Goal: Communication & Community: Connect with others

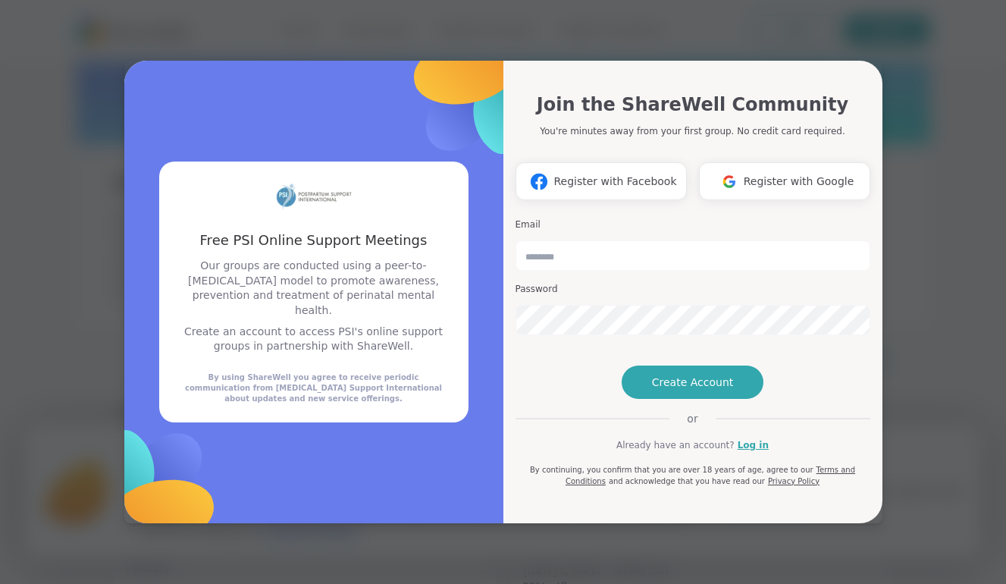
click at [689, 91] on h1 "Join the ShareWell Community" at bounding box center [693, 104] width 312 height 27
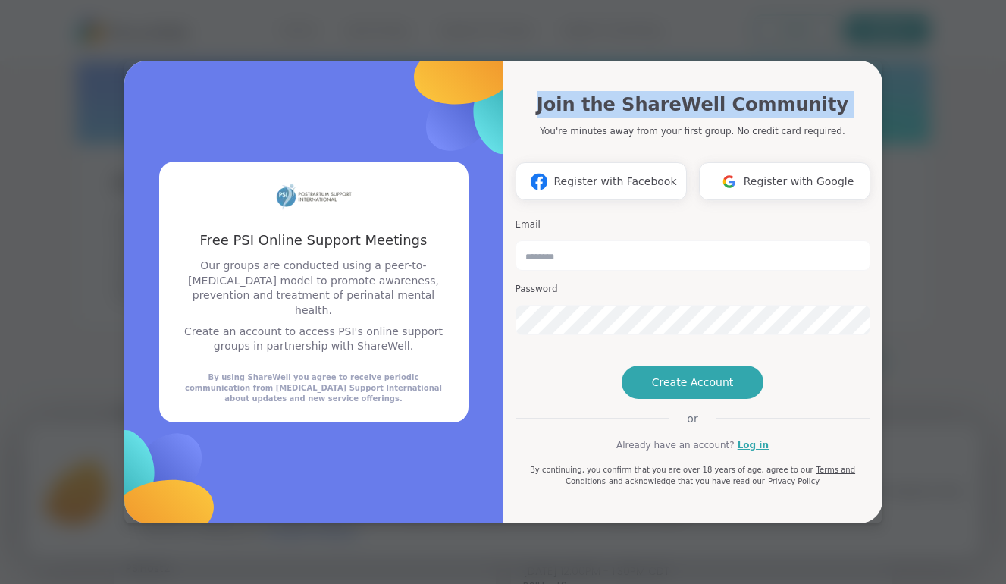
click at [689, 91] on h1 "Join the ShareWell Community" at bounding box center [693, 104] width 312 height 27
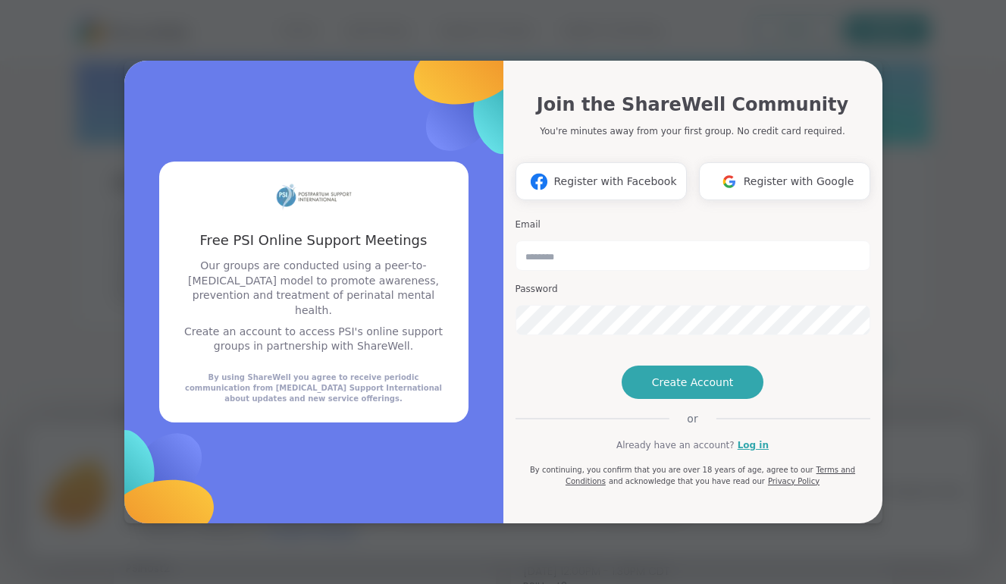
click at [718, 91] on h1 "Join the ShareWell Community" at bounding box center [693, 104] width 312 height 27
click at [599, 174] on span "Register with Facebook" at bounding box center [615, 182] width 123 height 16
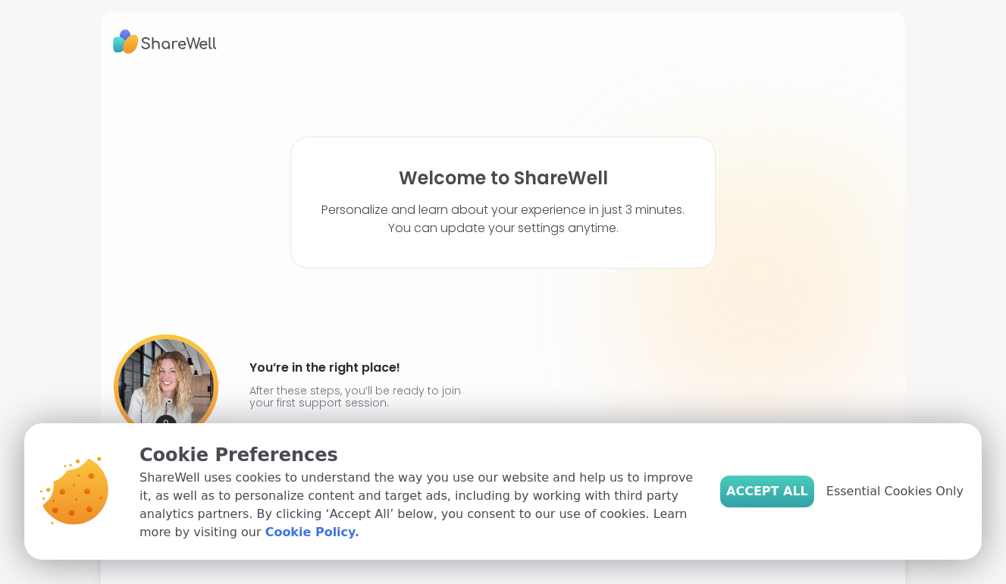
click at [768, 488] on span "Accept All" at bounding box center [768, 491] width 82 height 18
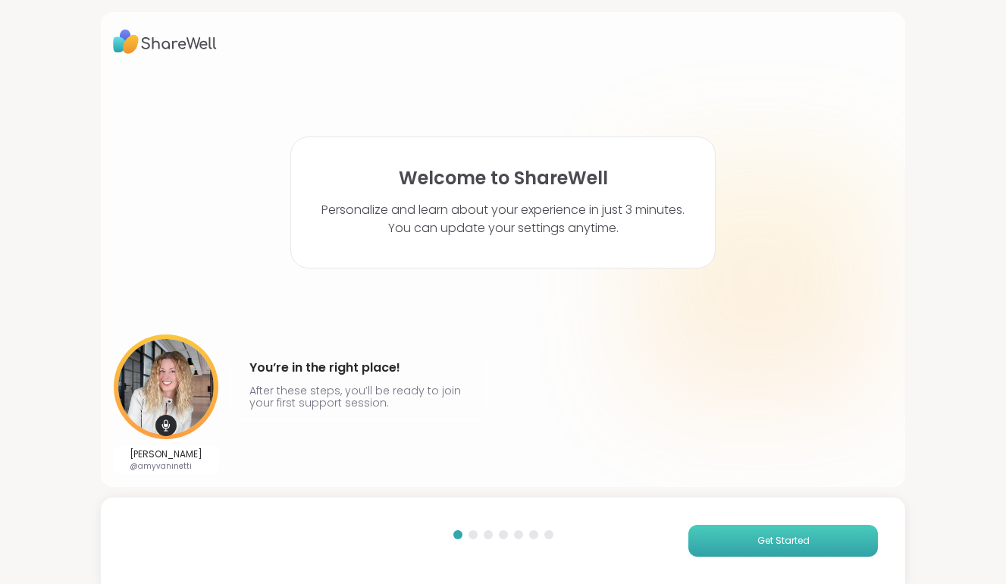
click at [758, 543] on span "Get Started" at bounding box center [784, 541] width 52 height 14
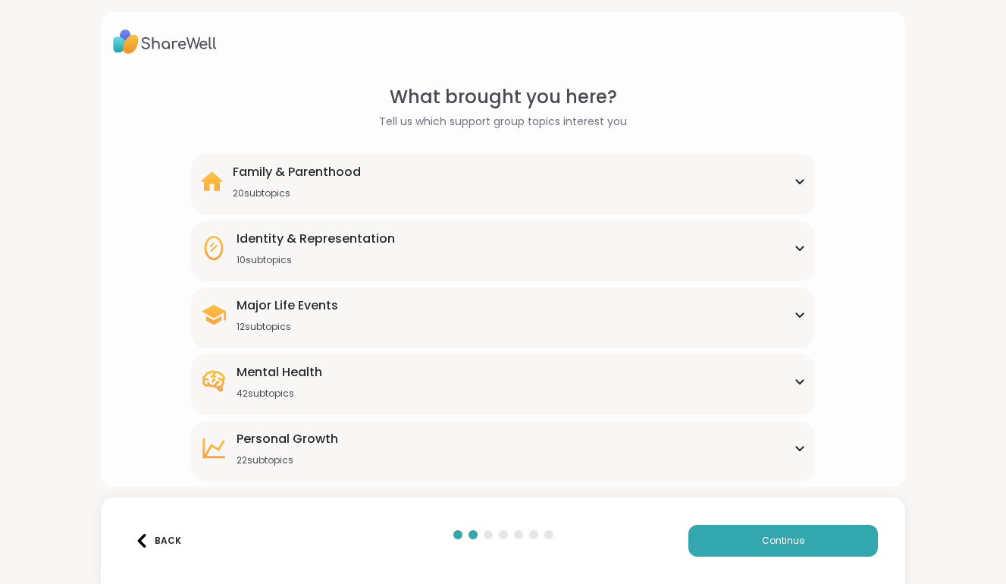
click at [780, 193] on div "Family & Parenthood 20 subtopics" at bounding box center [503, 181] width 607 height 36
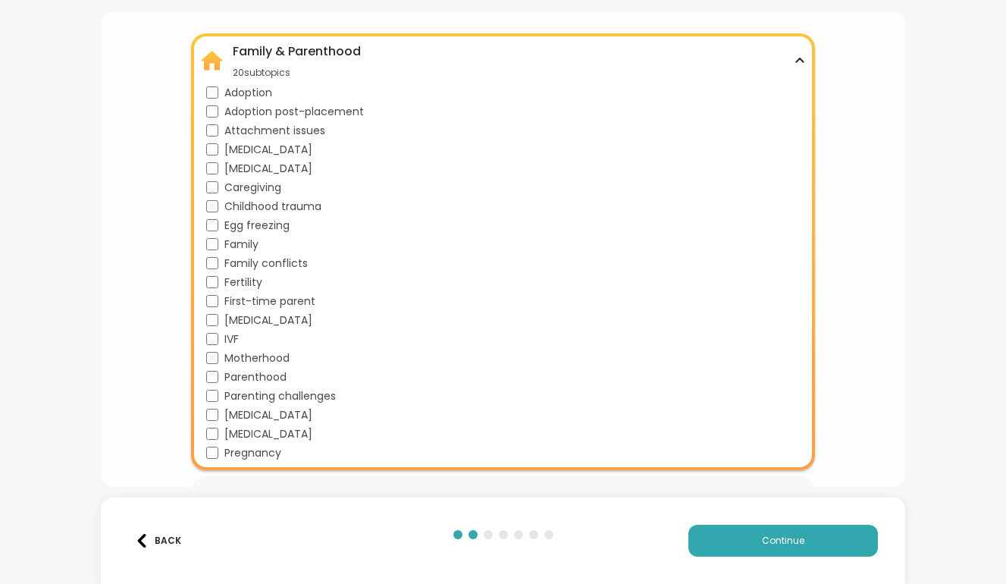
scroll to position [124, 0]
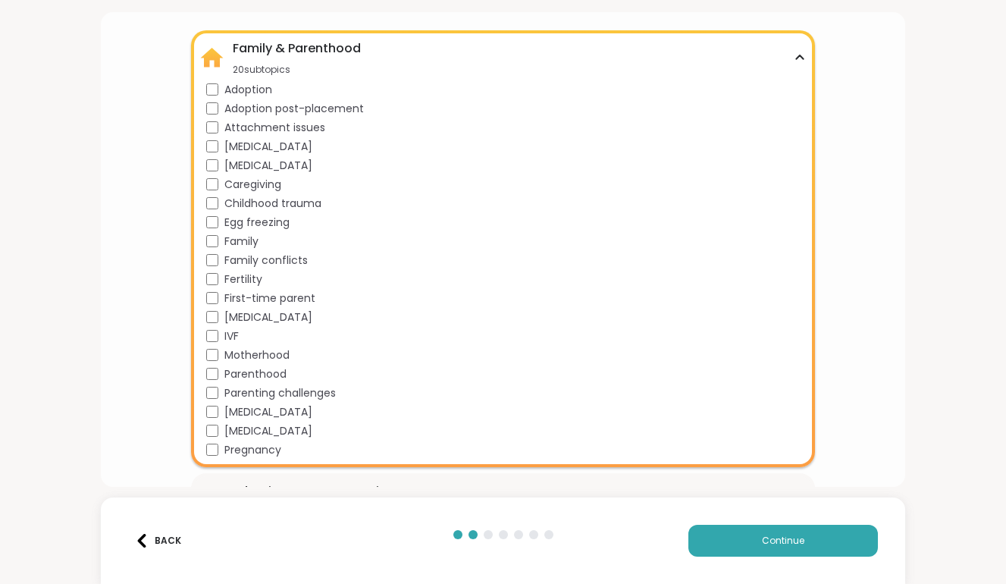
click at [250, 448] on span "Pregnancy" at bounding box center [253, 450] width 57 height 16
drag, startPoint x: 227, startPoint y: 430, endPoint x: 312, endPoint y: 433, distance: 85.8
click at [312, 433] on div "[MEDICAL_DATA]" at bounding box center [506, 431] width 601 height 16
copy span "reeclampsia"
click at [115, 432] on div "What brought you here? Tell us which support group topics interest you Family &…" at bounding box center [503, 414] width 781 height 908
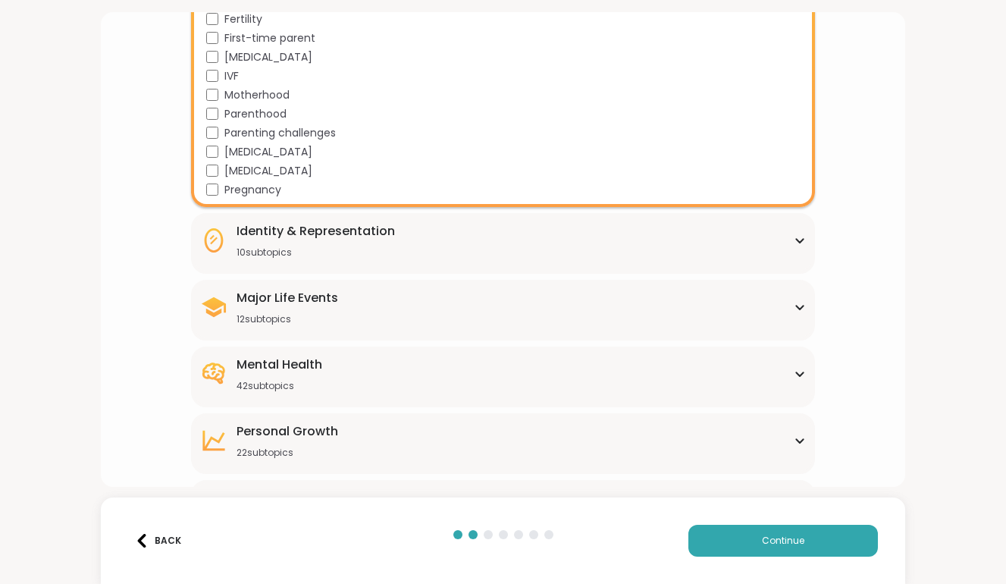
scroll to position [379, 0]
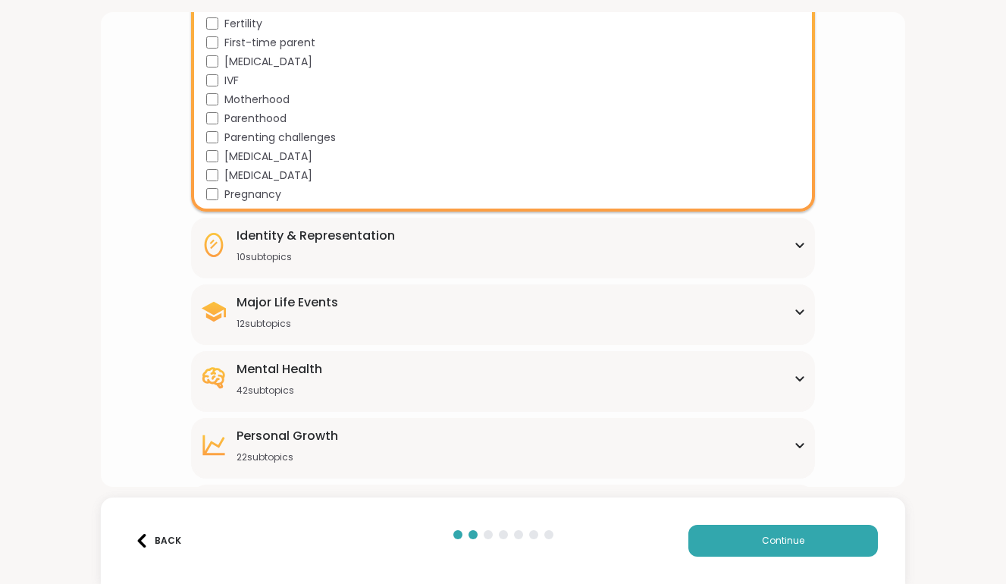
click at [256, 44] on span "First-time parent" at bounding box center [270, 43] width 91 height 16
click at [242, 124] on span "Parenthood" at bounding box center [256, 119] width 62 height 16
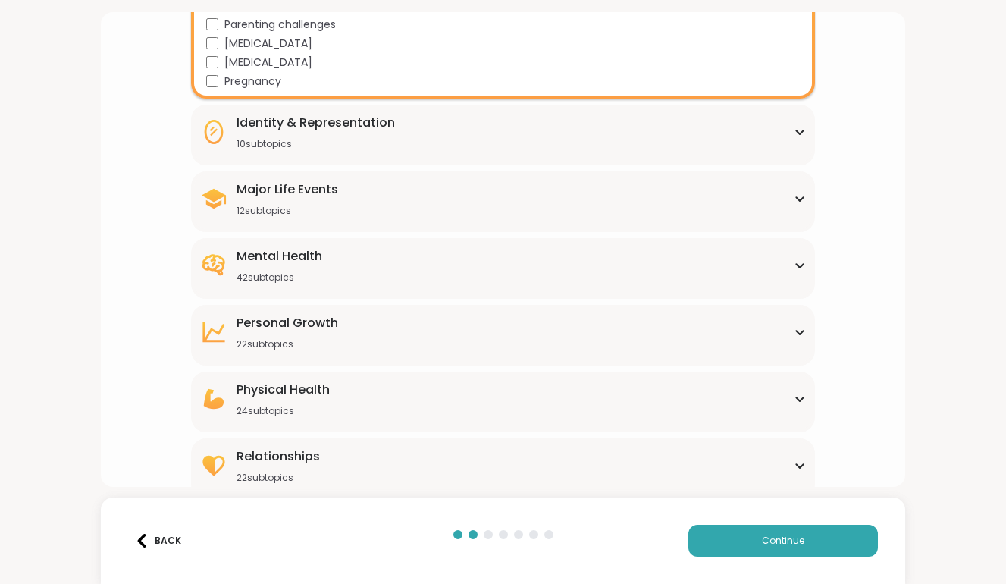
scroll to position [494, 0]
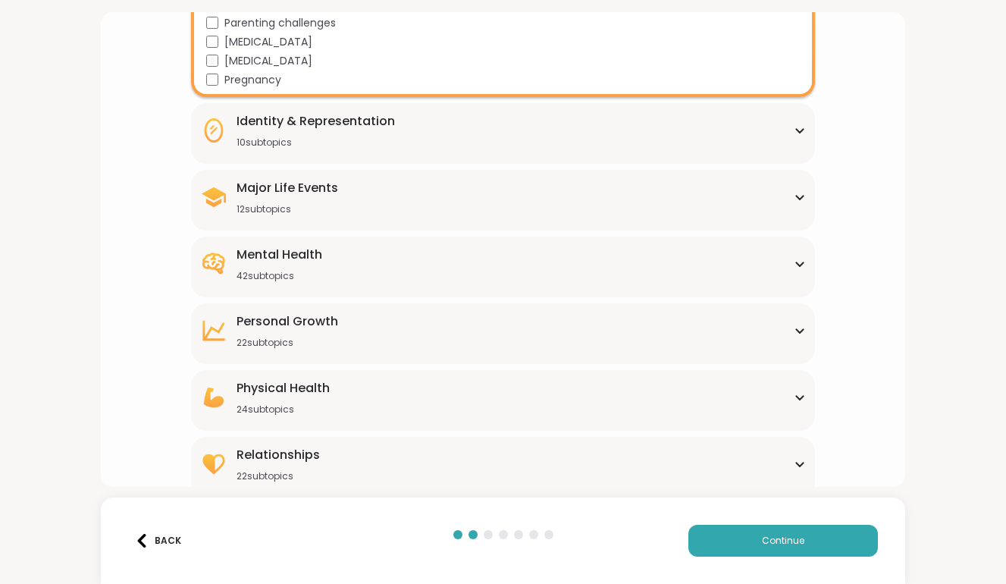
click at [374, 147] on div "10 subtopics" at bounding box center [316, 143] width 159 height 12
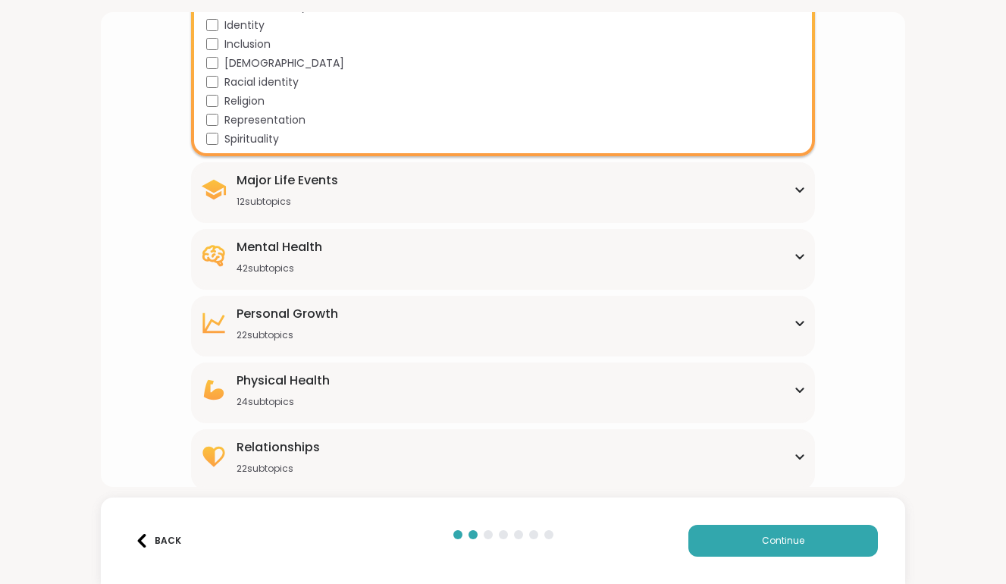
scroll to position [691, 0]
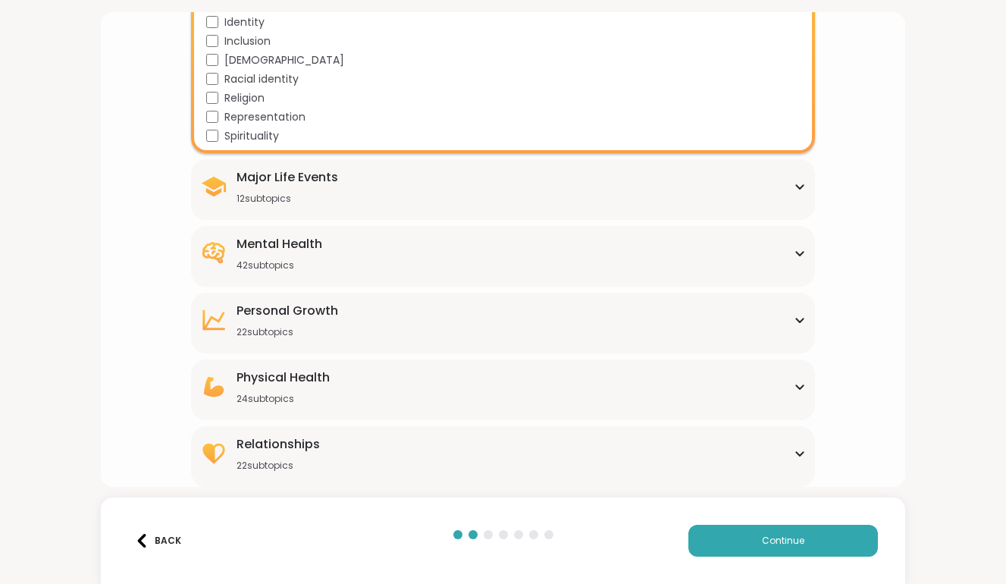
click at [248, 136] on span "Spirituality" at bounding box center [252, 136] width 55 height 16
click at [387, 187] on div "Major Life Events 12 subtopics" at bounding box center [503, 186] width 607 height 36
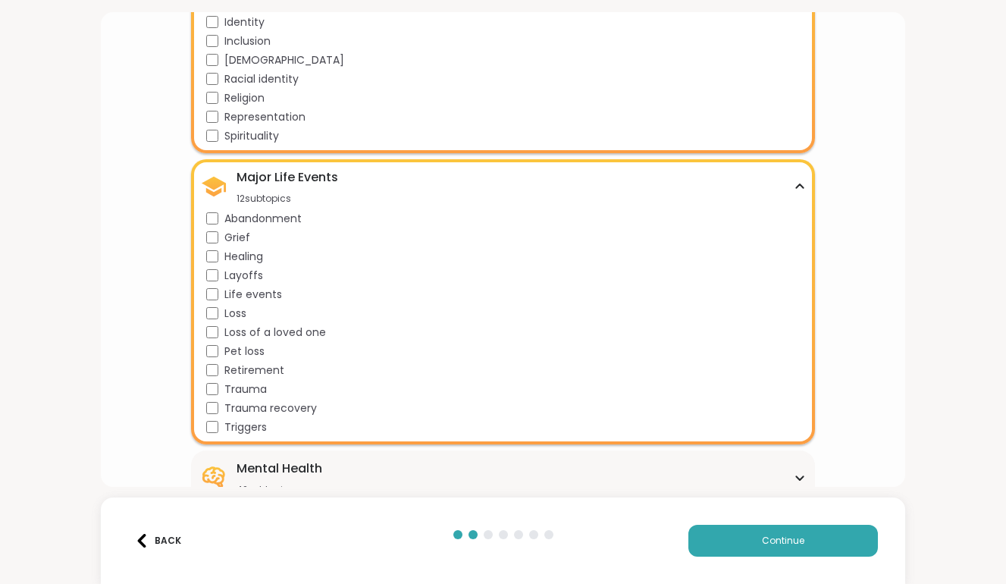
click at [238, 331] on span "Loss of a loved one" at bounding box center [276, 333] width 102 height 16
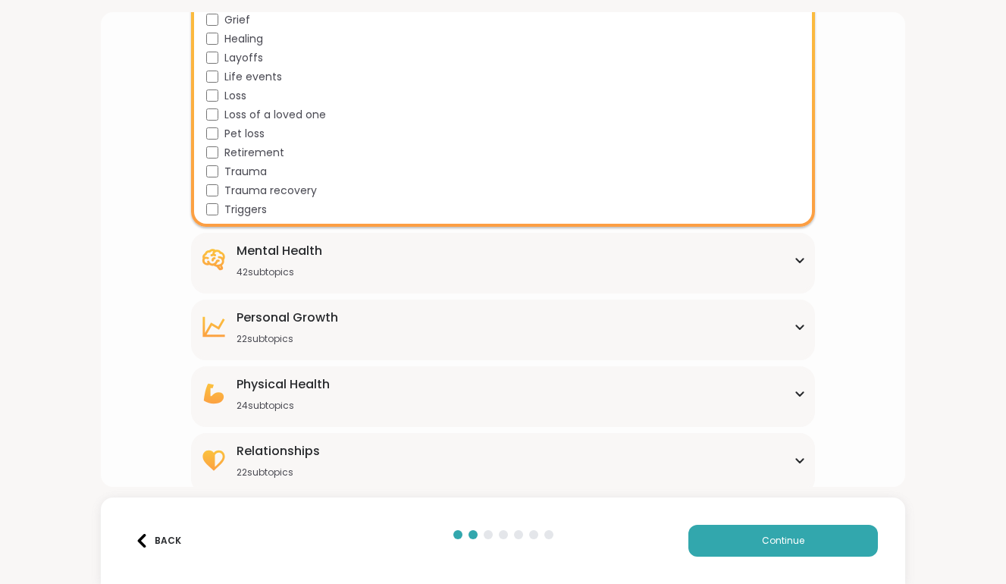
scroll to position [915, 0]
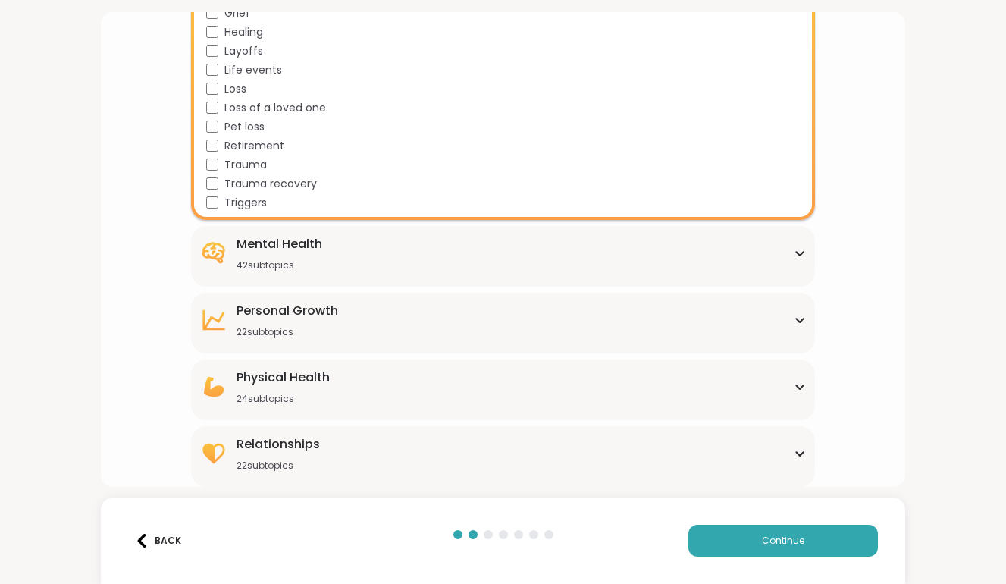
click at [248, 73] on span "Life events" at bounding box center [254, 70] width 58 height 16
click at [333, 269] on div "Mental Health 42 subtopics" at bounding box center [503, 253] width 607 height 36
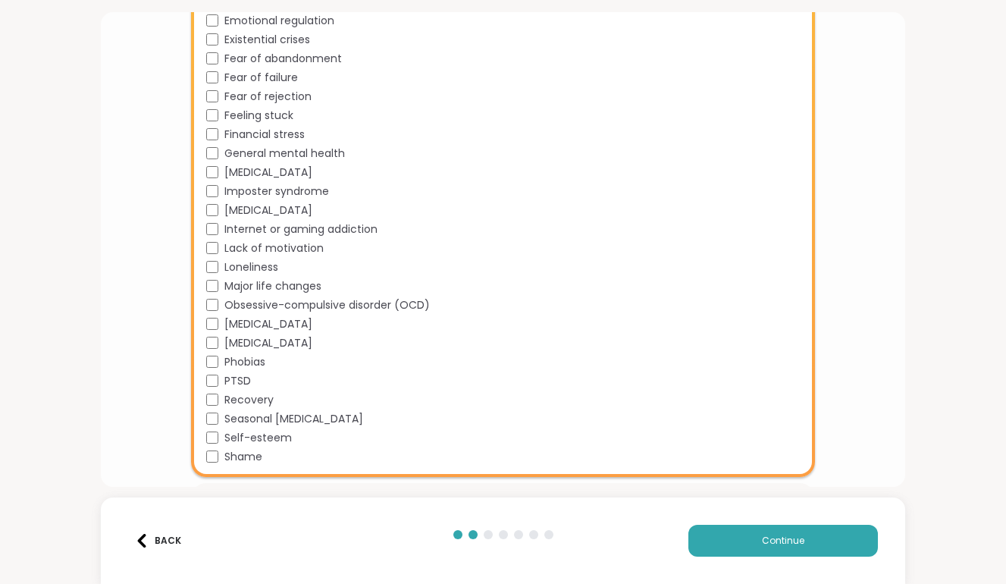
scroll to position [1488, 0]
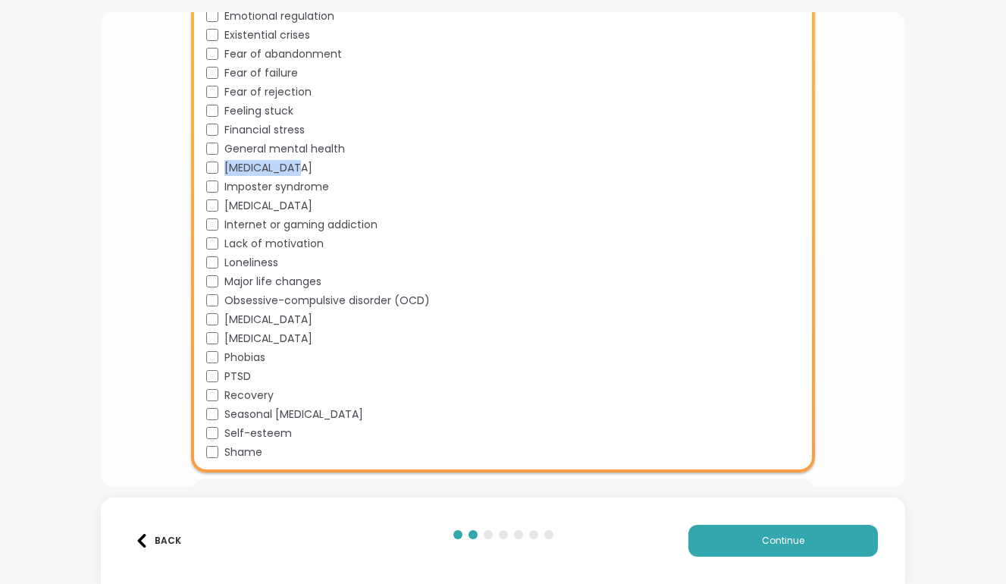
copy span "[MEDICAL_DATA]"
drag, startPoint x: 312, startPoint y: 171, endPoint x: 225, endPoint y: 169, distance: 87.2
click at [225, 169] on div "[MEDICAL_DATA]" at bounding box center [506, 168] width 601 height 16
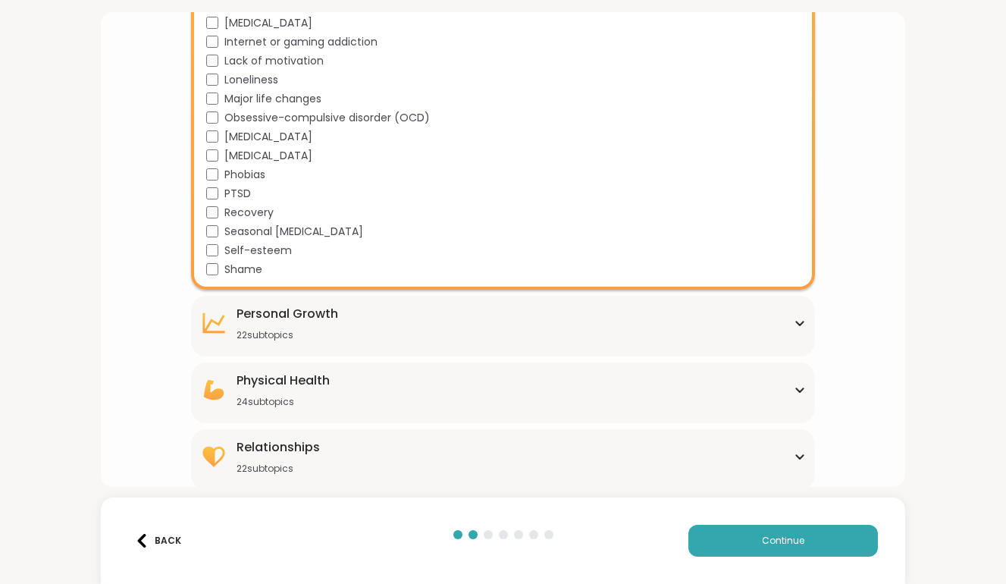
scroll to position [1674, 0]
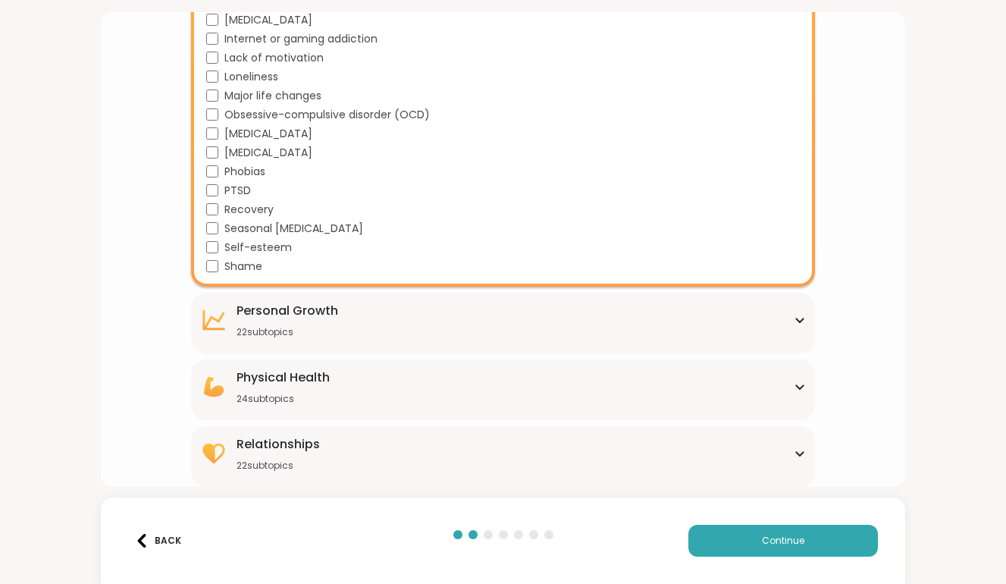
click at [261, 322] on div "[MEDICAL_DATA] 22 subtopics" at bounding box center [288, 320] width 102 height 36
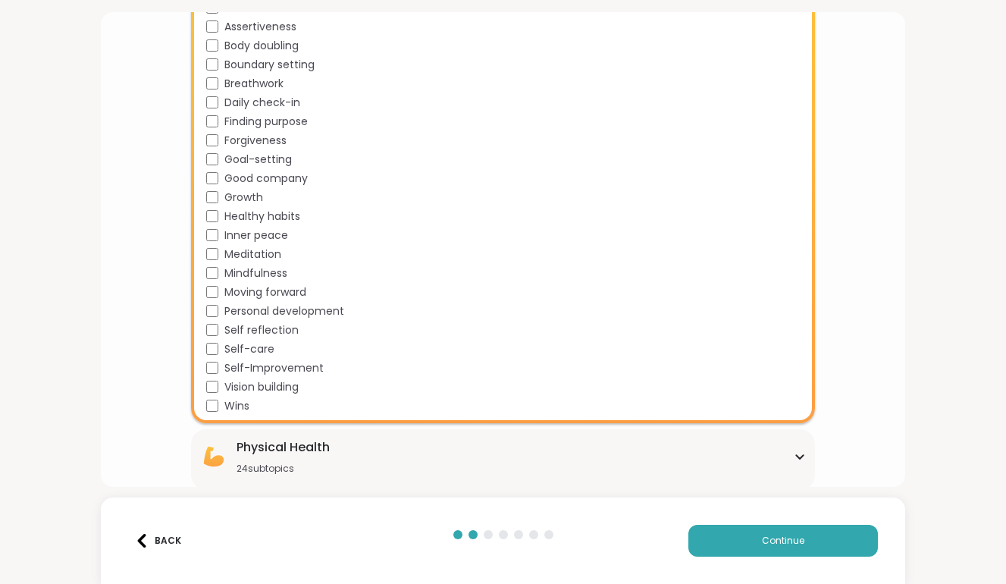
scroll to position [2088, 0]
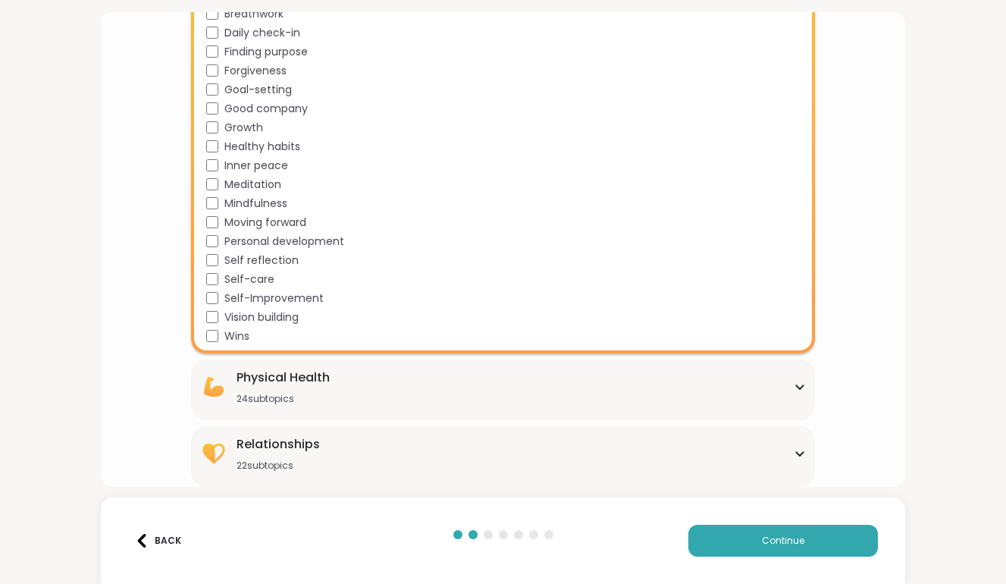
click at [342, 391] on div "Physical Health 24 subtopics" at bounding box center [503, 387] width 607 height 36
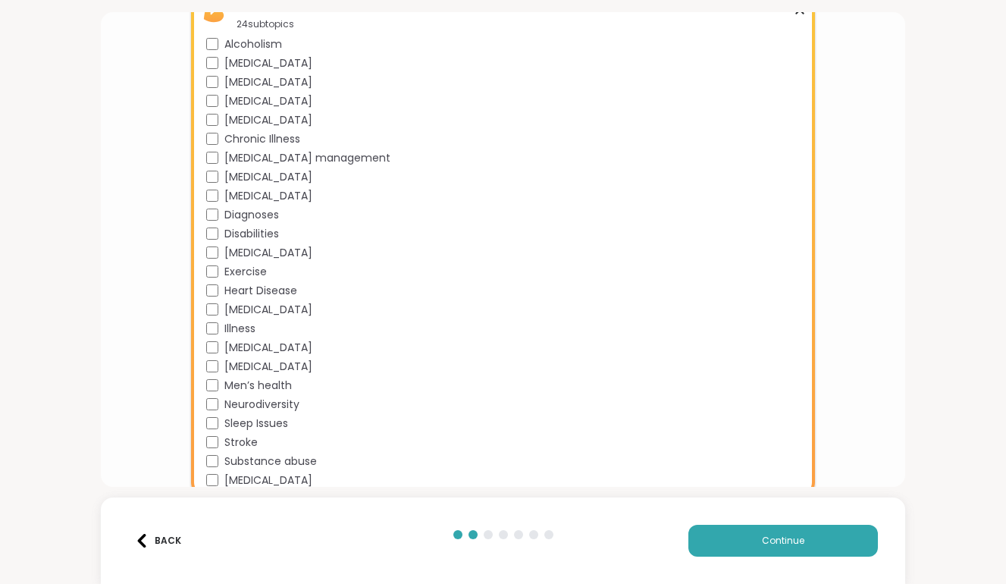
scroll to position [2540, 0]
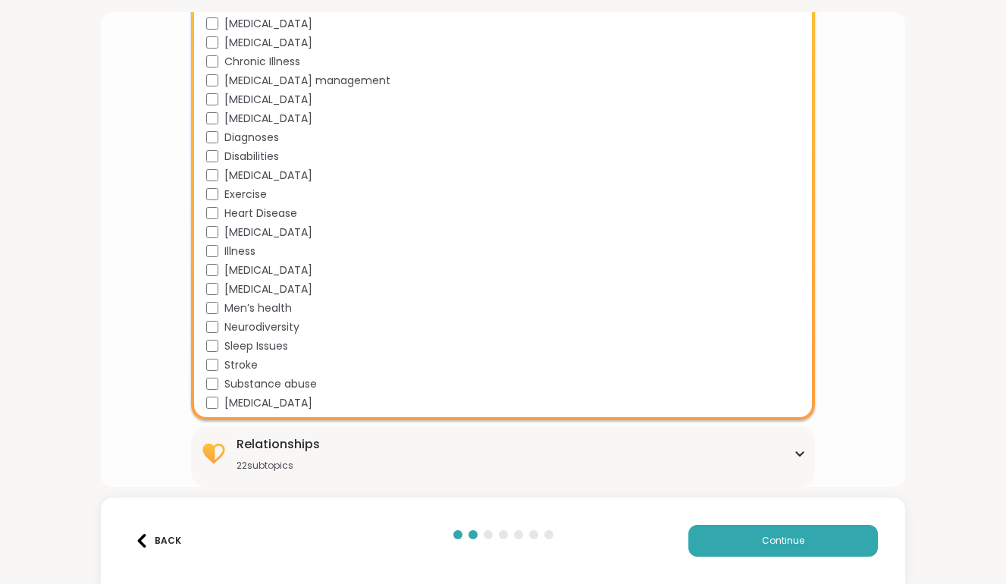
click at [339, 446] on div "Relationships 22 subtopics" at bounding box center [503, 453] width 607 height 36
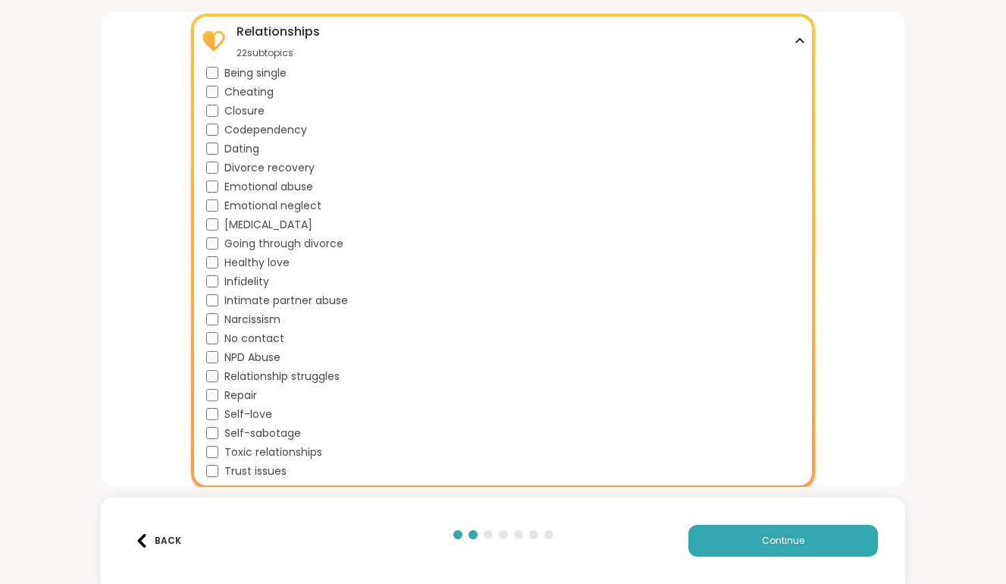
scroll to position [2954, 0]
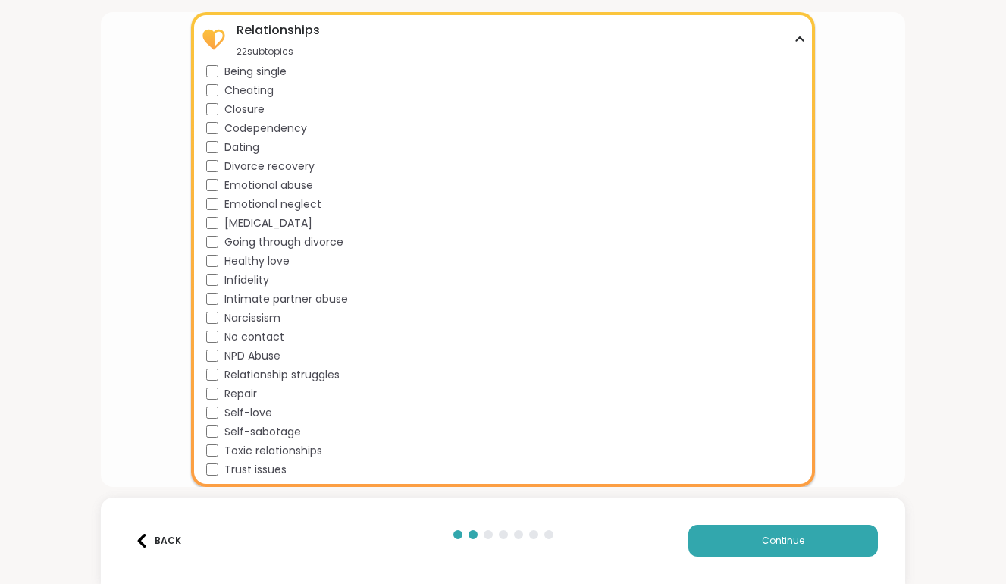
click at [778, 563] on div "Back Continue" at bounding box center [503, 541] width 805 height 86
click at [792, 545] on span "Continue" at bounding box center [783, 541] width 42 height 14
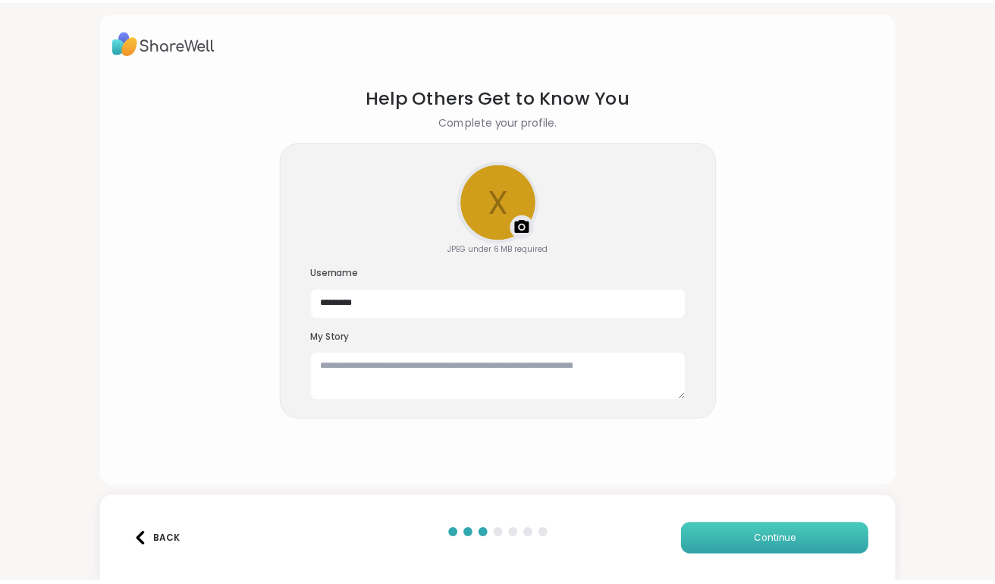
scroll to position [0, 0]
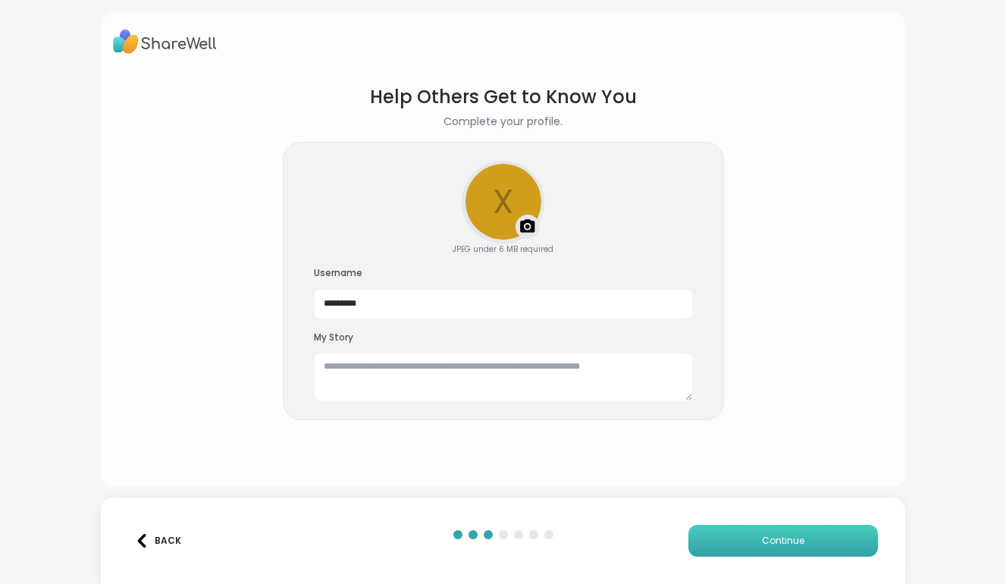
click at [758, 551] on button "Continue" at bounding box center [784, 541] width 190 height 32
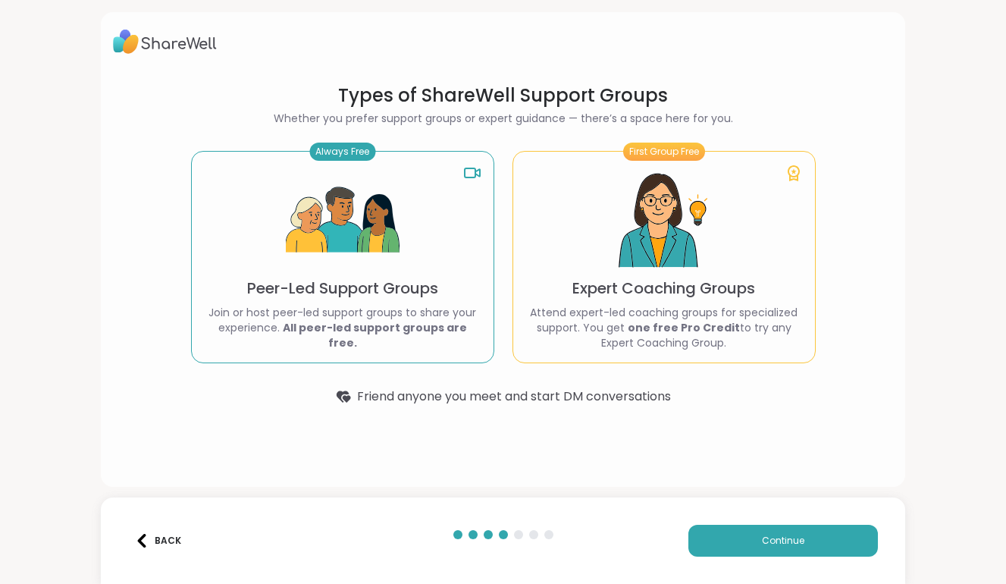
click at [457, 100] on h1 "Types of ShareWell Support Groups" at bounding box center [503, 95] width 625 height 24
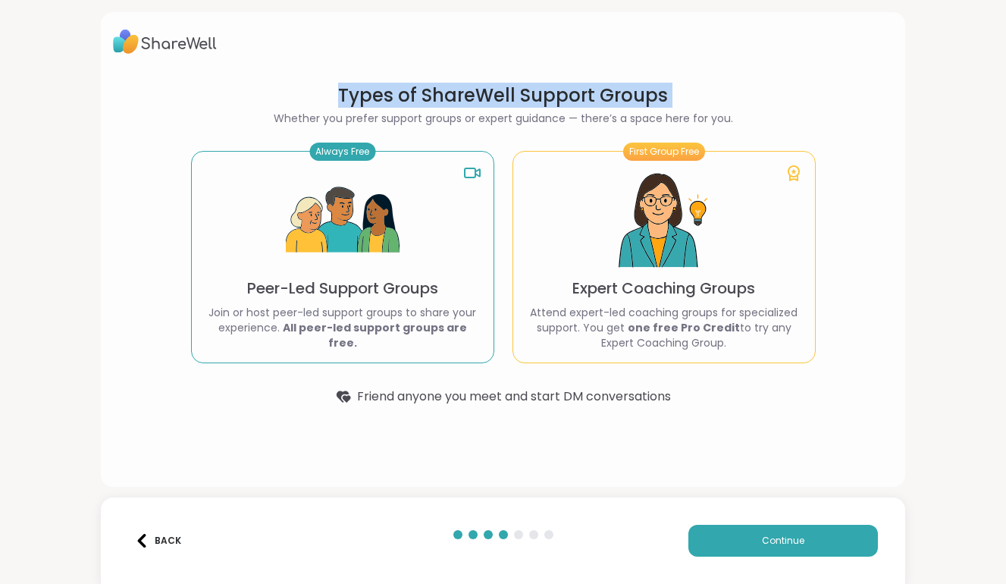
click at [457, 100] on h1 "Types of ShareWell Support Groups" at bounding box center [503, 95] width 625 height 24
click at [737, 539] on button "Continue" at bounding box center [784, 541] width 190 height 32
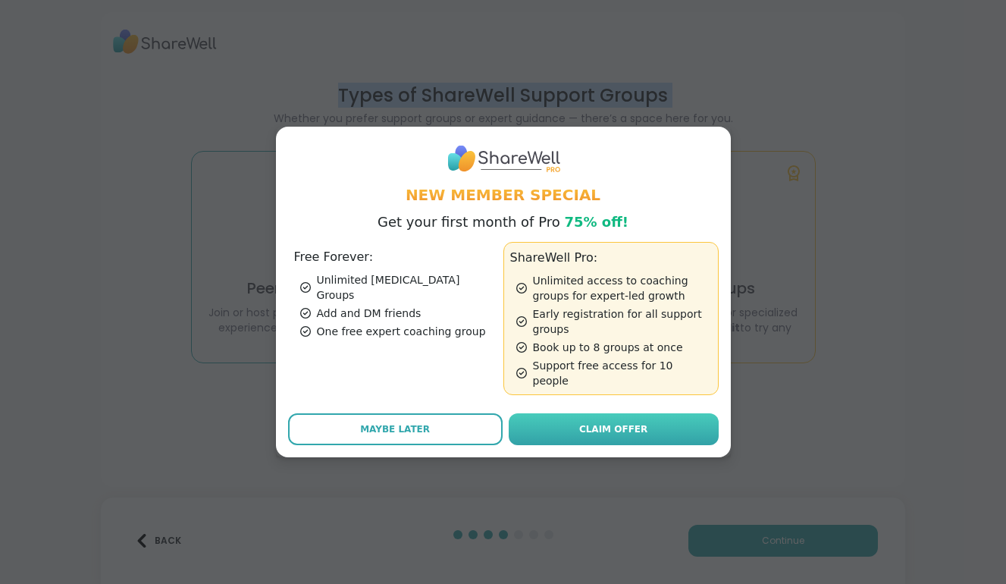
click at [623, 422] on span "Claim Offer" at bounding box center [613, 429] width 68 height 14
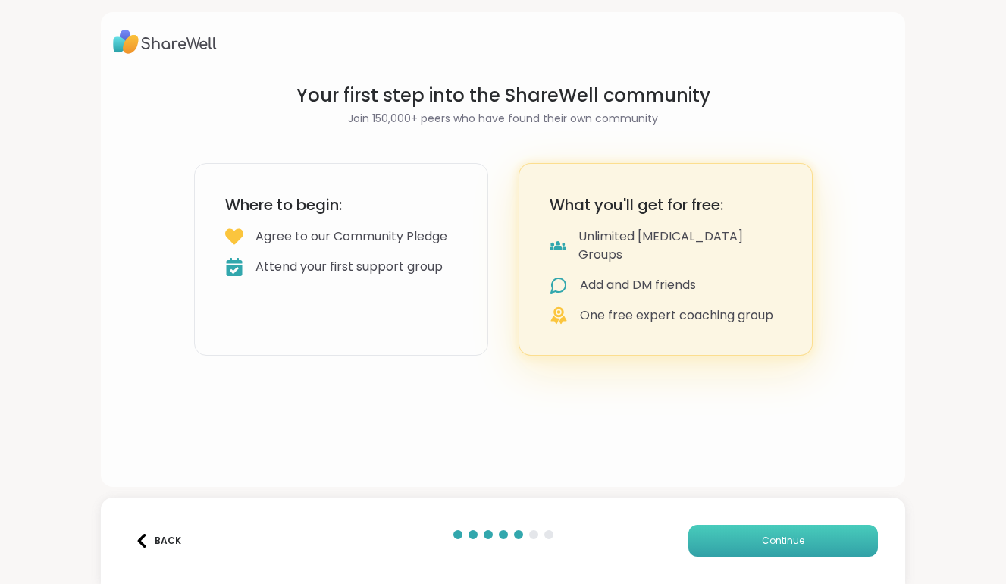
click at [768, 531] on button "Continue" at bounding box center [784, 541] width 190 height 32
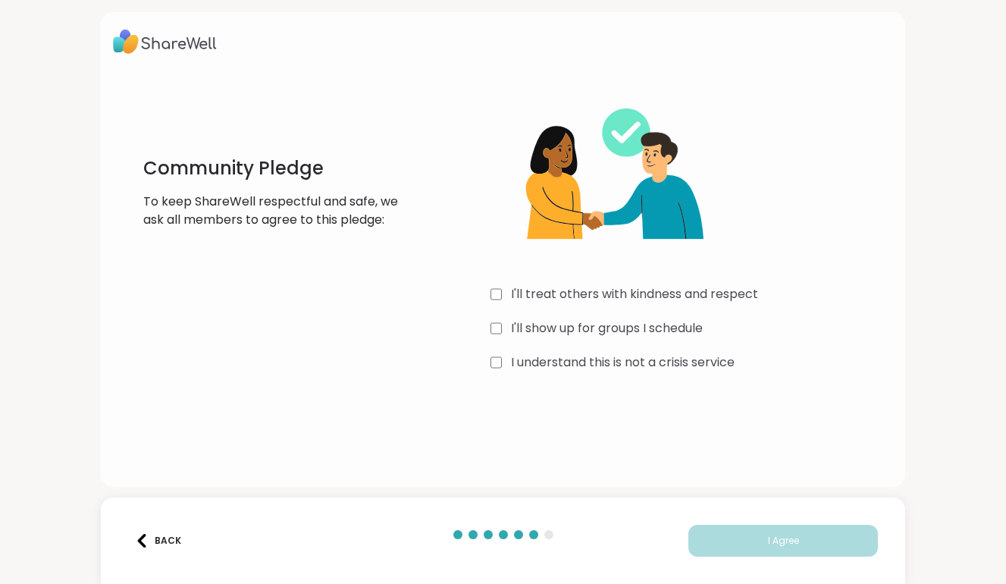
click at [648, 290] on label "I'll treat others with kindness and respect" at bounding box center [634, 294] width 247 height 18
click at [642, 333] on label "I'll show up for groups I schedule" at bounding box center [607, 328] width 192 height 18
click at [639, 360] on label "I understand this is not a crisis service" at bounding box center [623, 362] width 224 height 18
click at [765, 548] on button "I Agree" at bounding box center [784, 541] width 190 height 32
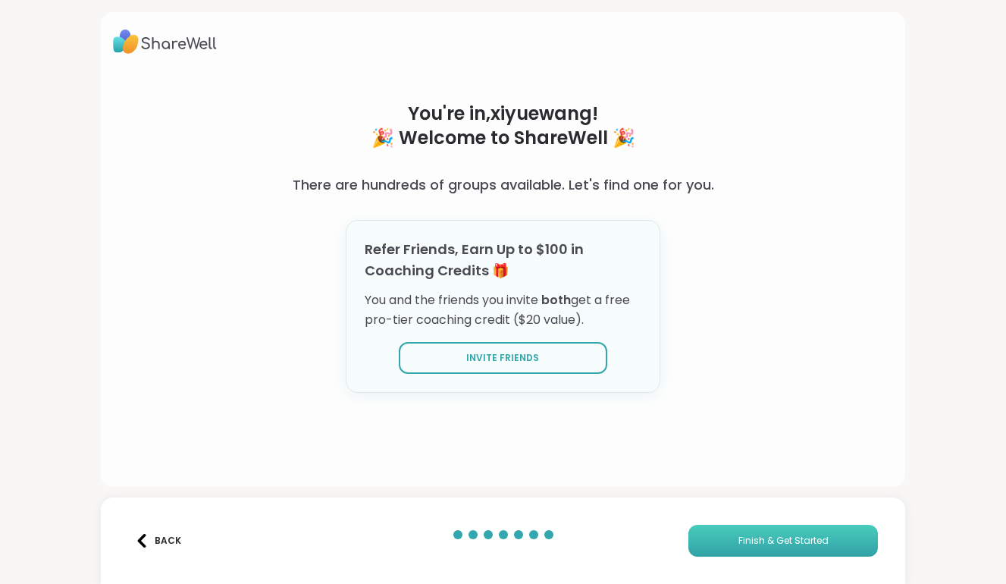
click at [764, 548] on button "Finish & Get Started" at bounding box center [784, 541] width 190 height 32
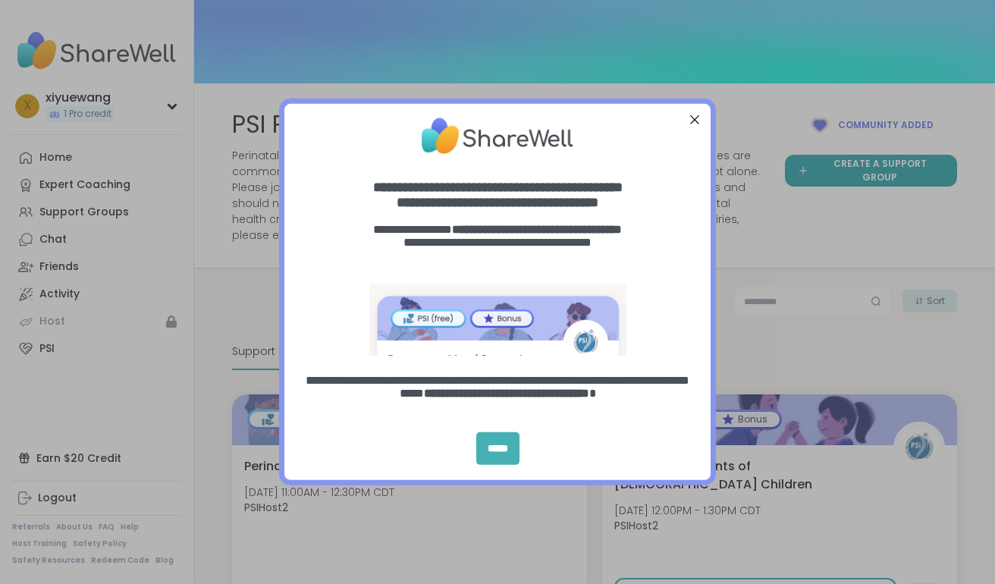
click at [496, 443] on div "*****" at bounding box center [497, 448] width 43 height 33
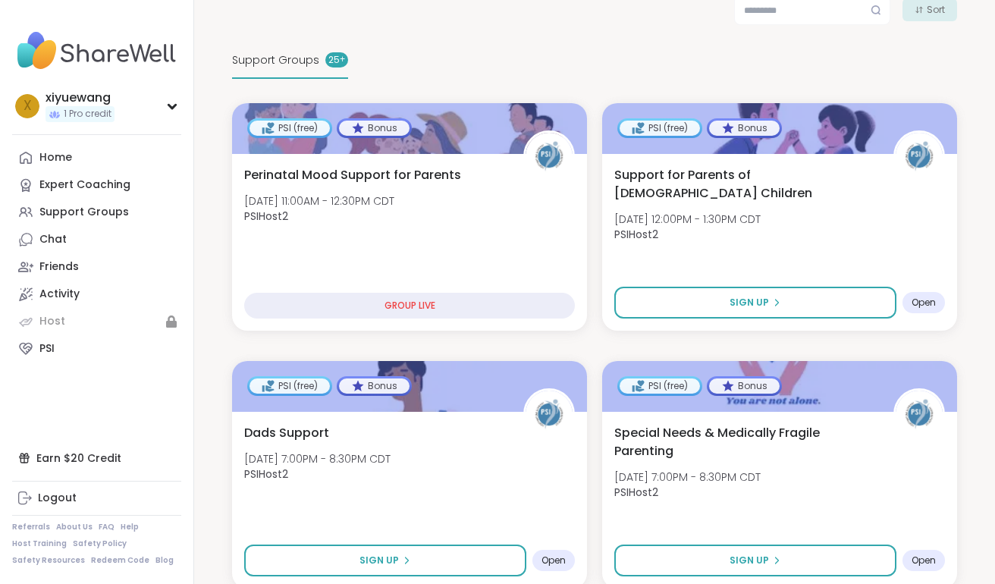
scroll to position [295, 0]
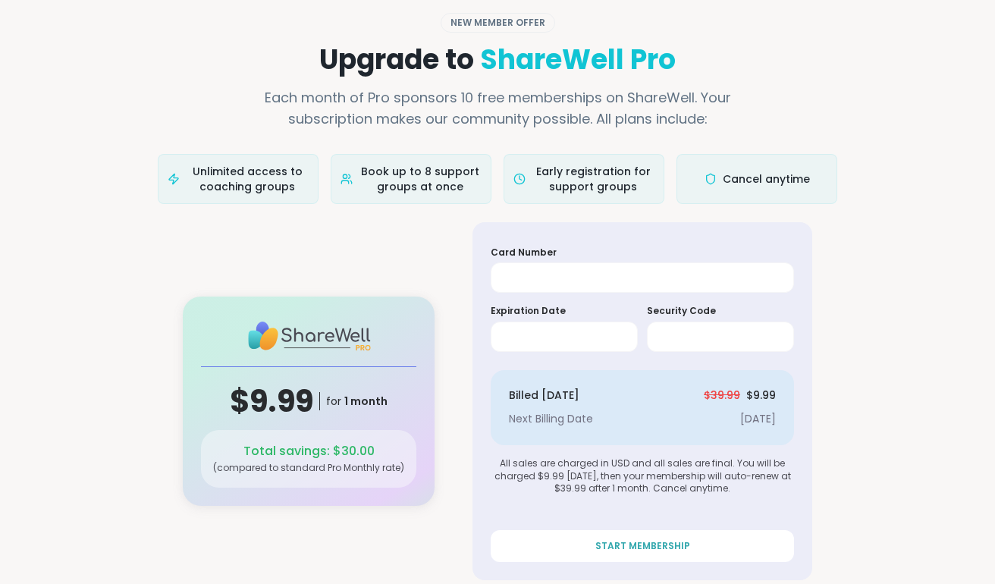
scroll to position [32, 0]
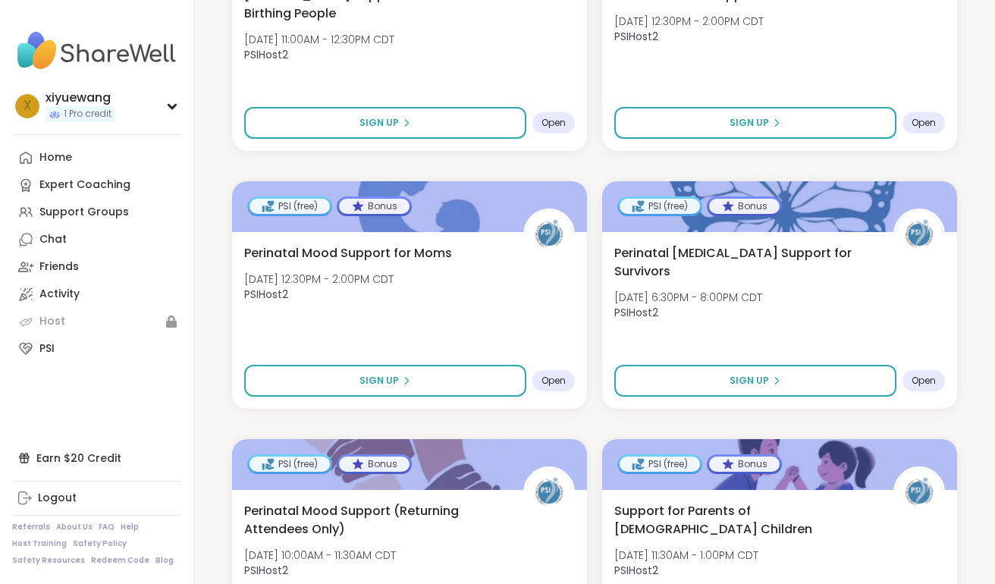
scroll to position [1249, 0]
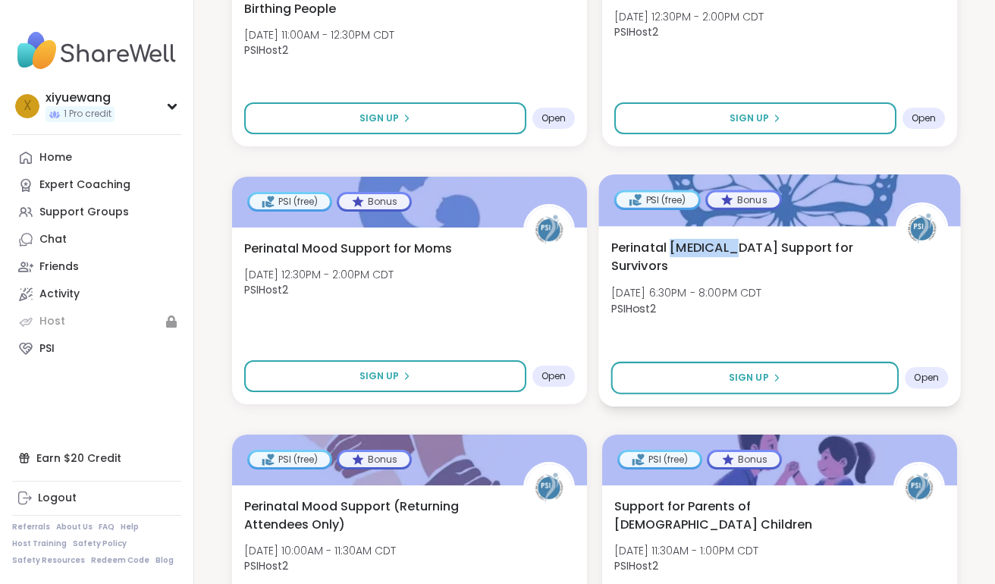
drag, startPoint x: 673, startPoint y: 250, endPoint x: 729, endPoint y: 248, distance: 56.1
click at [729, 248] on span "Perinatal [MEDICAL_DATA] Support for Survivors" at bounding box center [745, 256] width 268 height 37
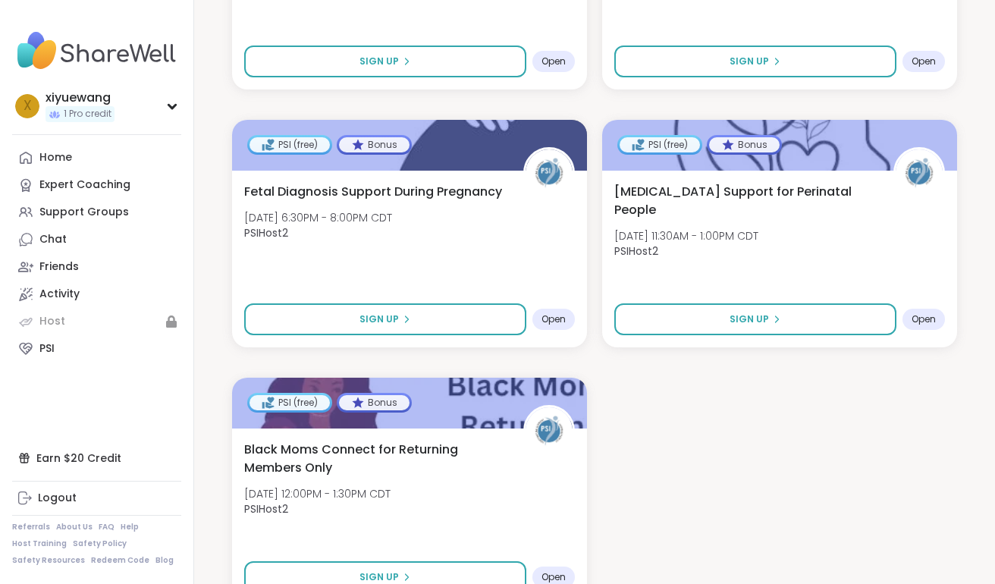
scroll to position [3114, 0]
